Goal: Download file/media

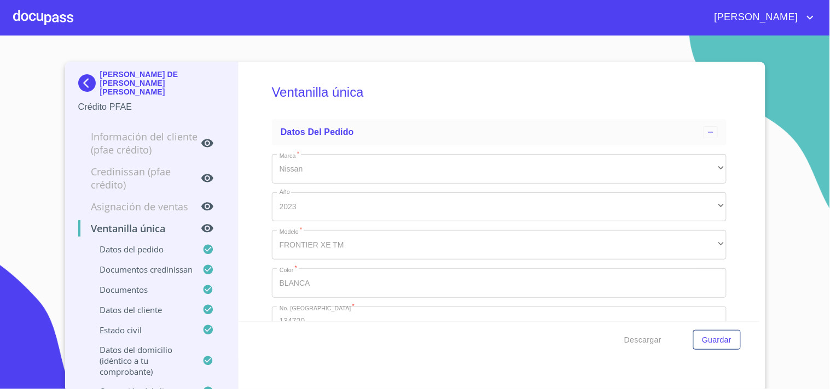
click at [53, 15] on div at bounding box center [43, 17] width 60 height 35
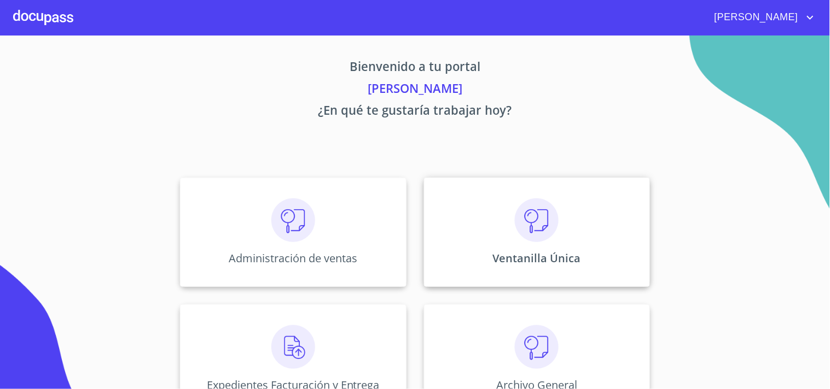
click at [476, 211] on div "Ventanilla Única" at bounding box center [537, 232] width 226 height 109
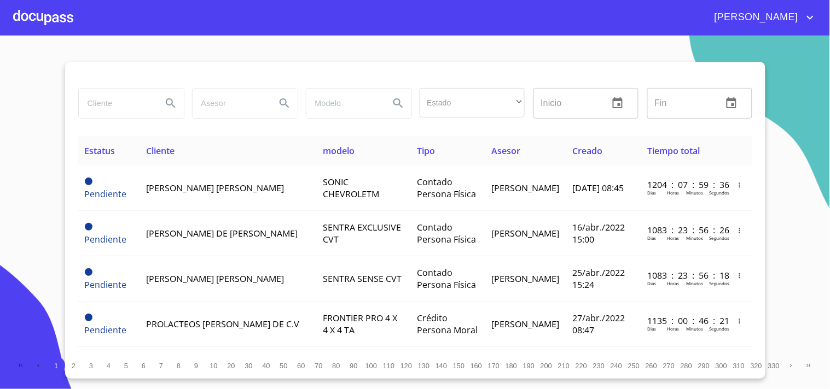
click at [119, 119] on div at bounding box center [131, 103] width 114 height 39
click at [119, 114] on input "search" at bounding box center [116, 104] width 74 height 30
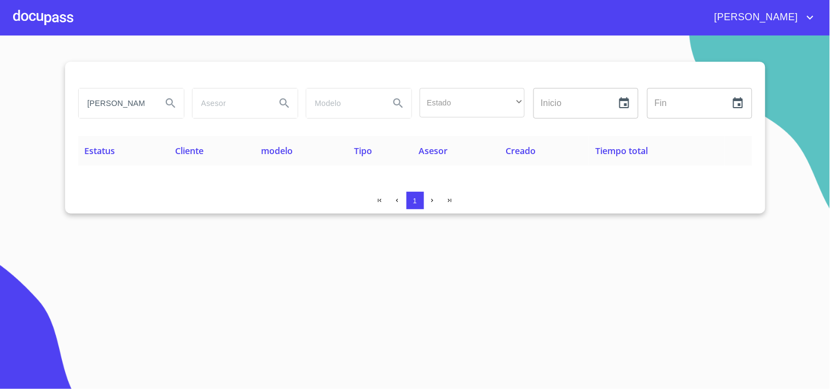
drag, startPoint x: 143, startPoint y: 102, endPoint x: 0, endPoint y: 153, distance: 151.6
click at [0, 153] on section "[PERSON_NAME] Estado ​ ​ Inicio ​ Fin ​ Estatus Cliente modelo Tipo Asesor Crea…" at bounding box center [415, 213] width 830 height 354
type input "E"
type input "[PERSON_NAME]"
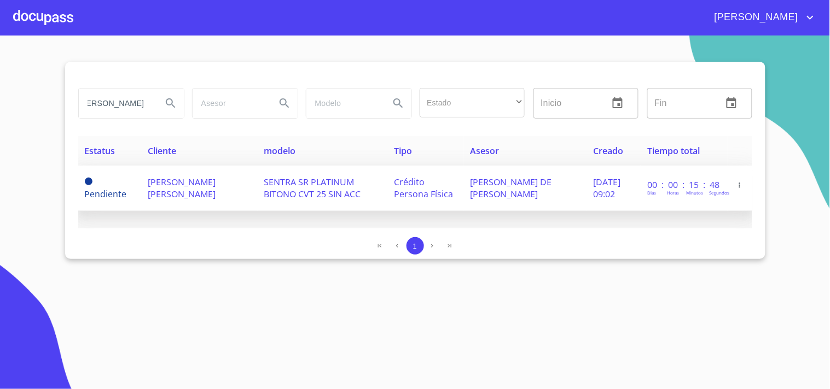
click at [157, 187] on span "[PERSON_NAME] [PERSON_NAME]" at bounding box center [182, 188] width 68 height 24
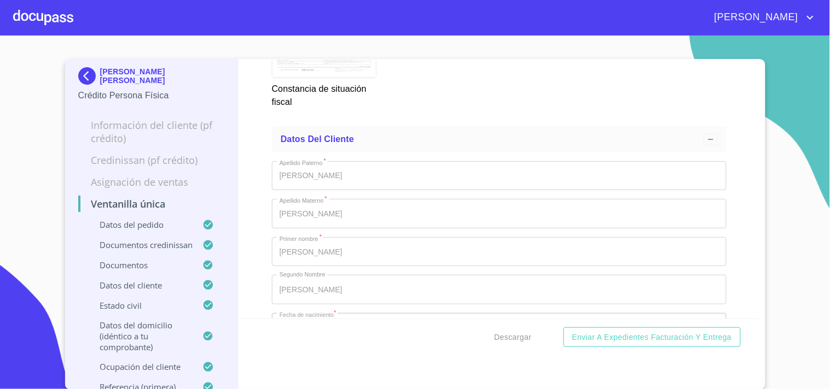
scroll to position [3099, 0]
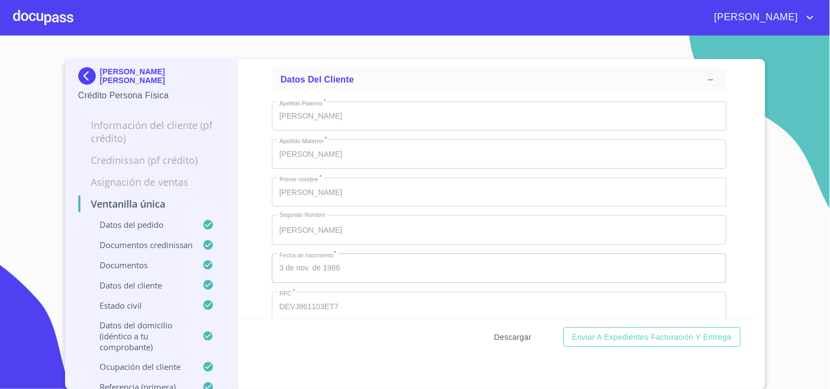
click at [517, 337] on span "Descargar" at bounding box center [513, 338] width 37 height 14
